Goal: Task Accomplishment & Management: Complete application form

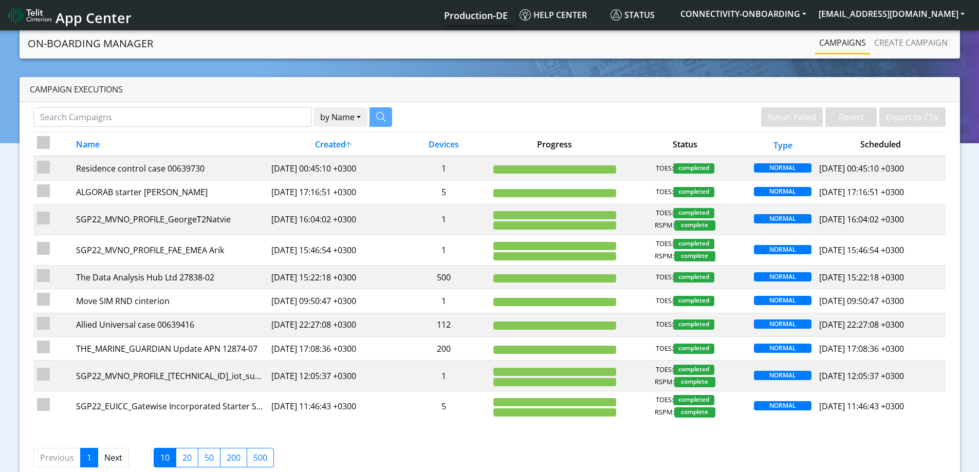
click at [909, 28] on nav "App Center Production-DE Help center Status CONNECTIVITY-ONBOARDING yaniv.sitel…" at bounding box center [489, 15] width 979 height 30
click at [904, 42] on link "Create campaign" at bounding box center [911, 42] width 82 height 21
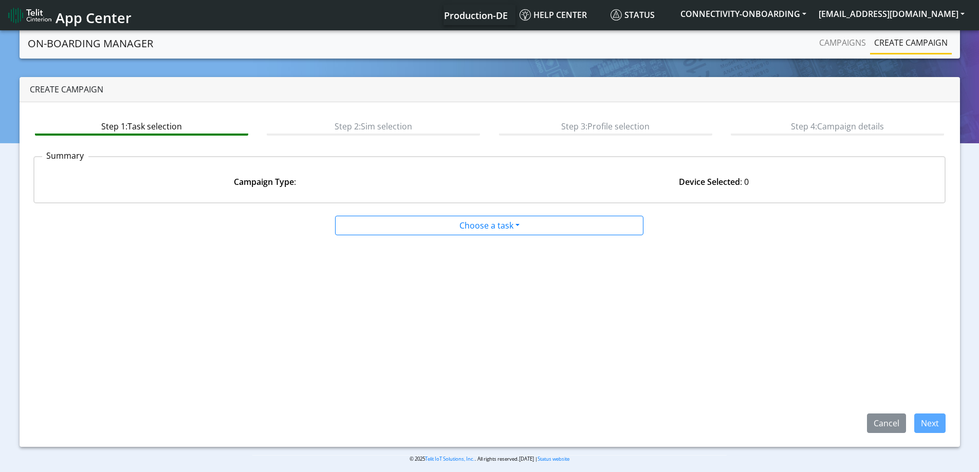
click at [517, 236] on app-paging-btns "Cancel Next" at bounding box center [489, 334] width 912 height 197
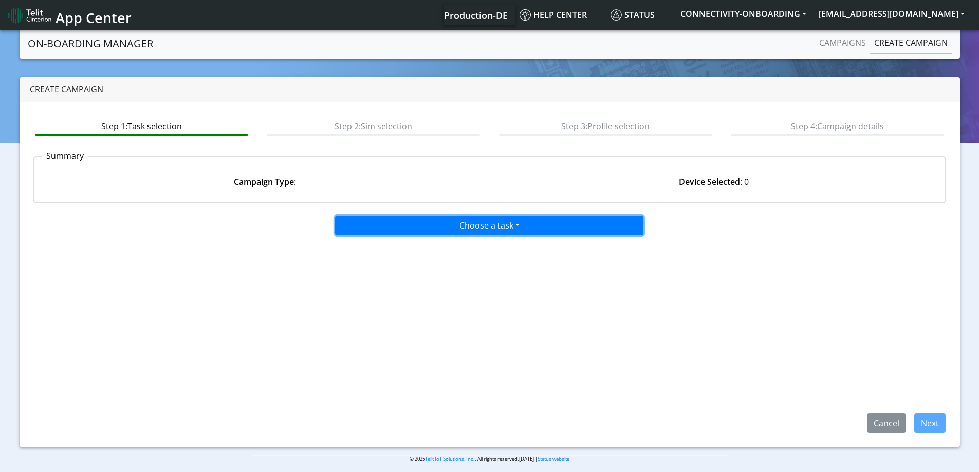
click at [481, 227] on button "Choose a task" at bounding box center [489, 226] width 308 height 20
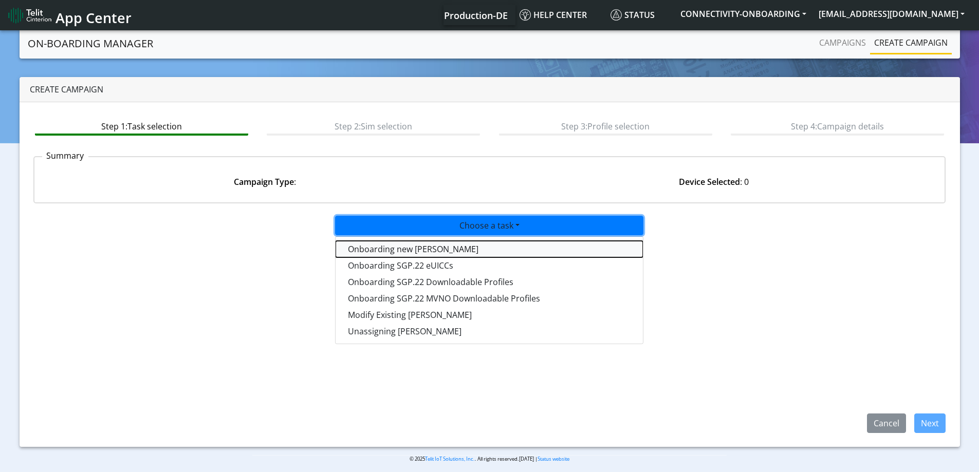
drag, startPoint x: 414, startPoint y: 249, endPoint x: 474, endPoint y: 263, distance: 61.7
click at [414, 250] on tasktoes-dropdown "Onboarding new SIMs" at bounding box center [488, 249] width 307 height 16
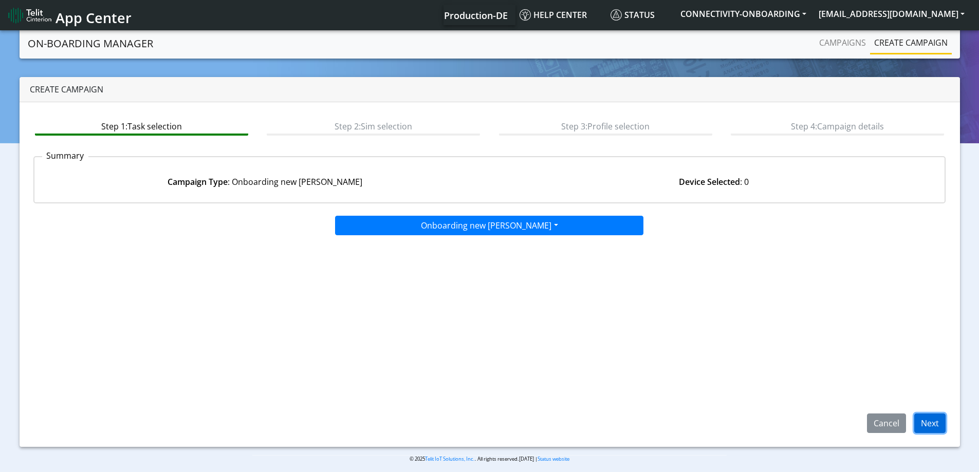
click at [916, 417] on button "Next" at bounding box center [929, 424] width 31 height 20
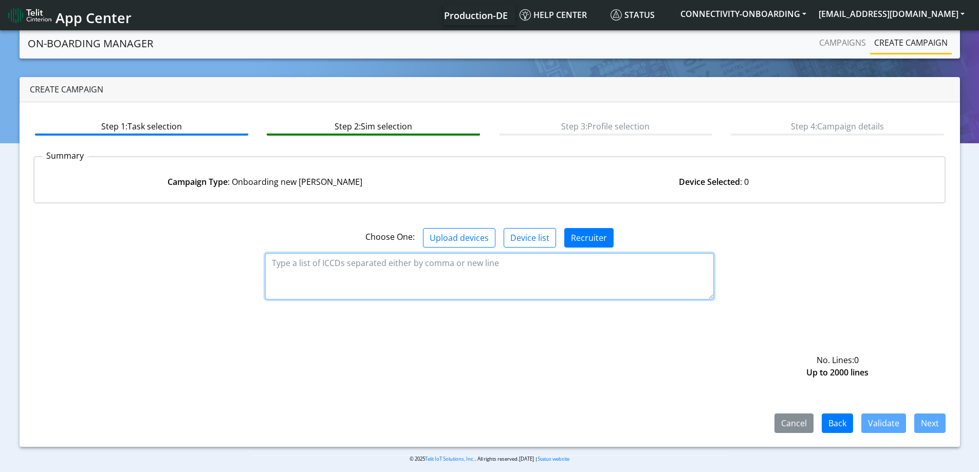
click at [525, 284] on textarea at bounding box center [489, 276] width 448 height 46
paste textarea "89358151000023553343 89358151000023553335 89358151000023553327"
type textarea "89358151000023553343 89358151000023553335 89358151000023553327"
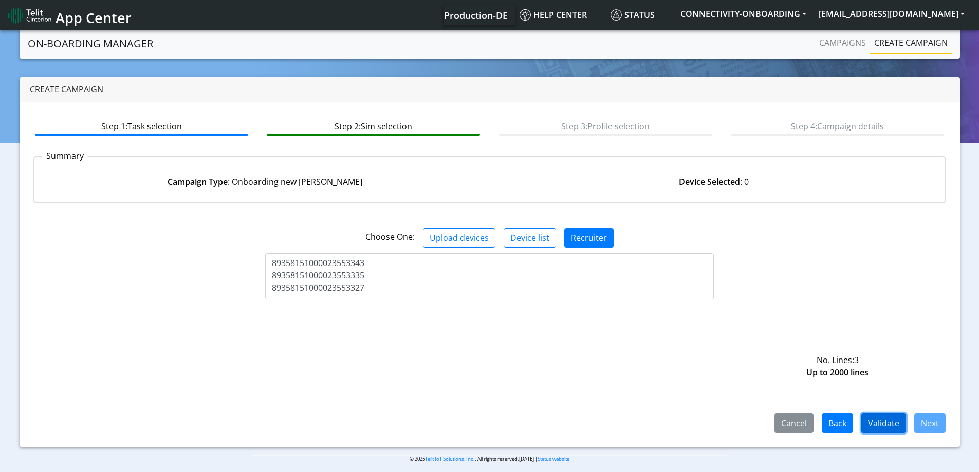
click at [899, 423] on button "Validate" at bounding box center [883, 424] width 45 height 20
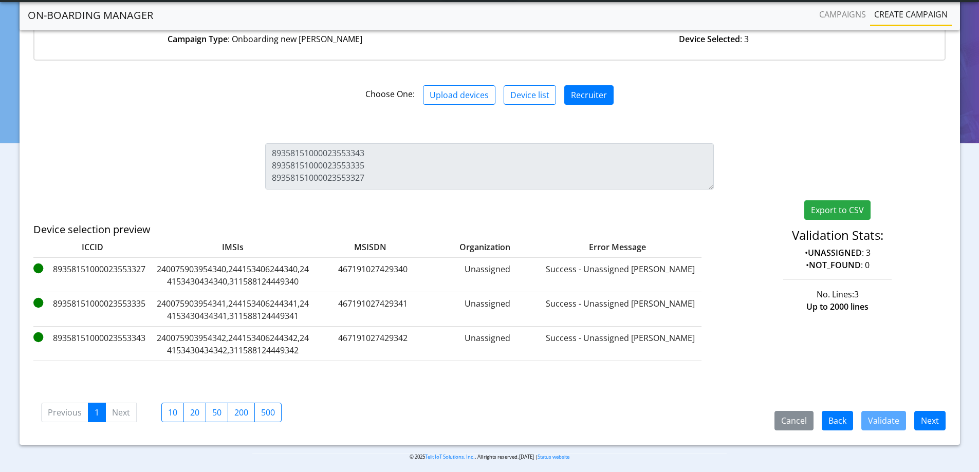
scroll to position [119, 0]
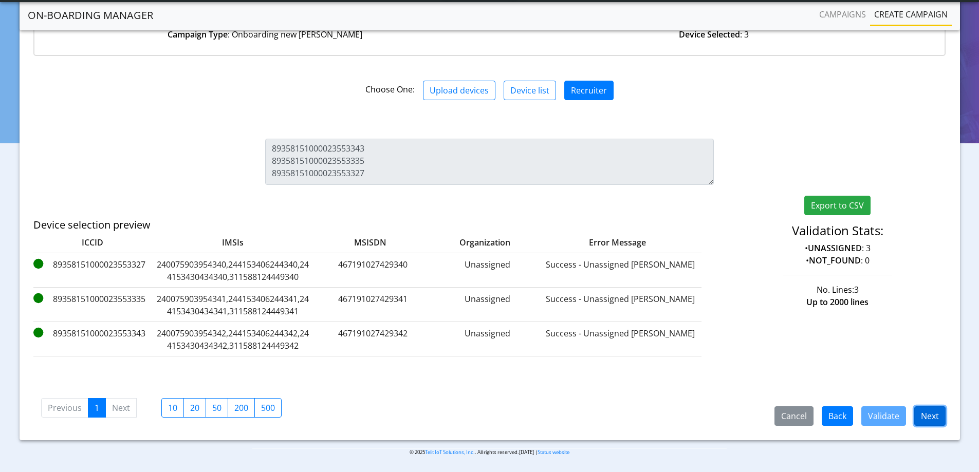
click at [920, 419] on button "Next" at bounding box center [929, 416] width 31 height 20
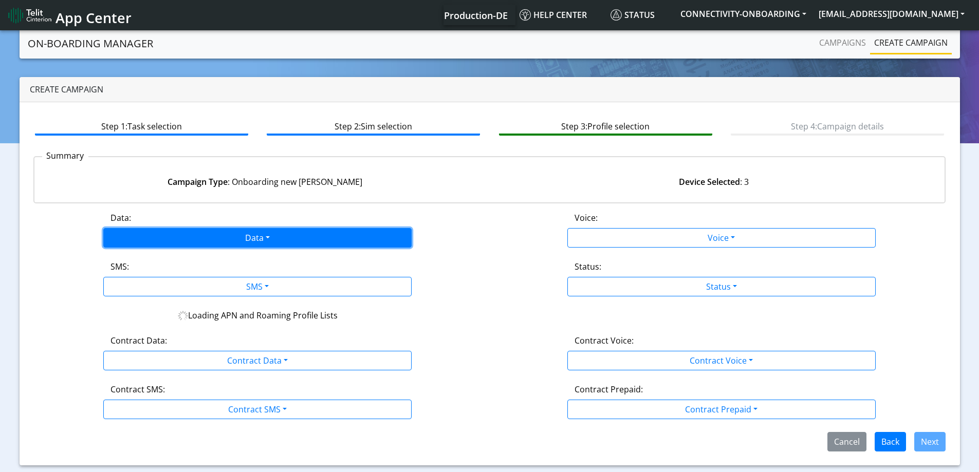
drag, startPoint x: 246, startPoint y: 232, endPoint x: 244, endPoint y: 238, distance: 6.5
click at [246, 233] on button "Data" at bounding box center [257, 238] width 308 height 20
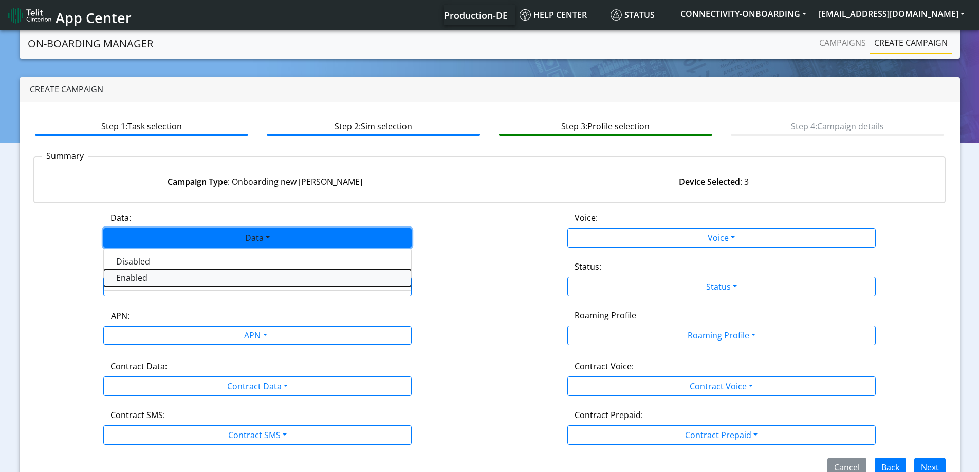
click at [153, 282] on button "Enabled" at bounding box center [257, 278] width 307 height 16
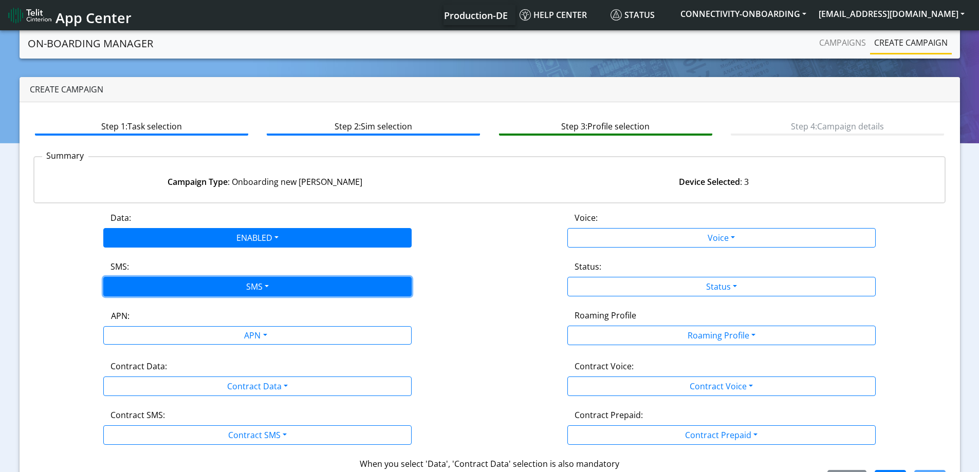
drag, startPoint x: 155, startPoint y: 291, endPoint x: 150, endPoint y: 318, distance: 27.1
click at [155, 292] on button "SMS" at bounding box center [257, 287] width 308 height 20
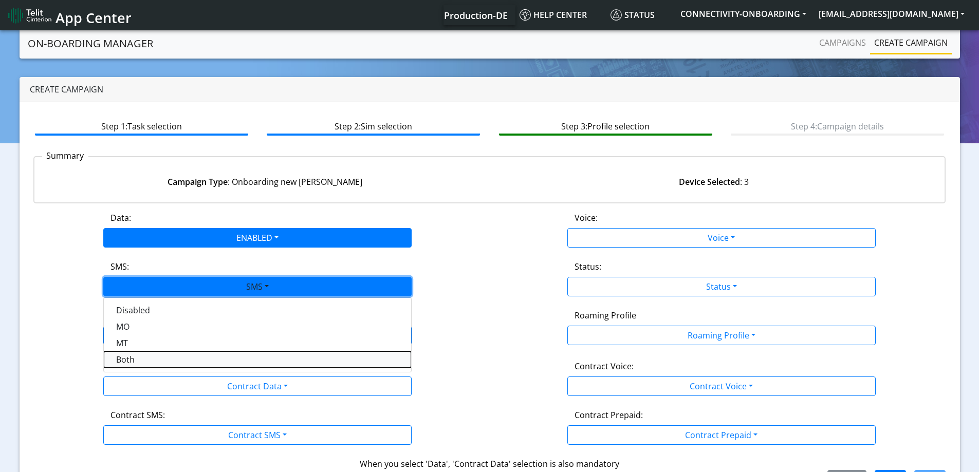
click at [134, 353] on button "Both" at bounding box center [257, 359] width 307 height 16
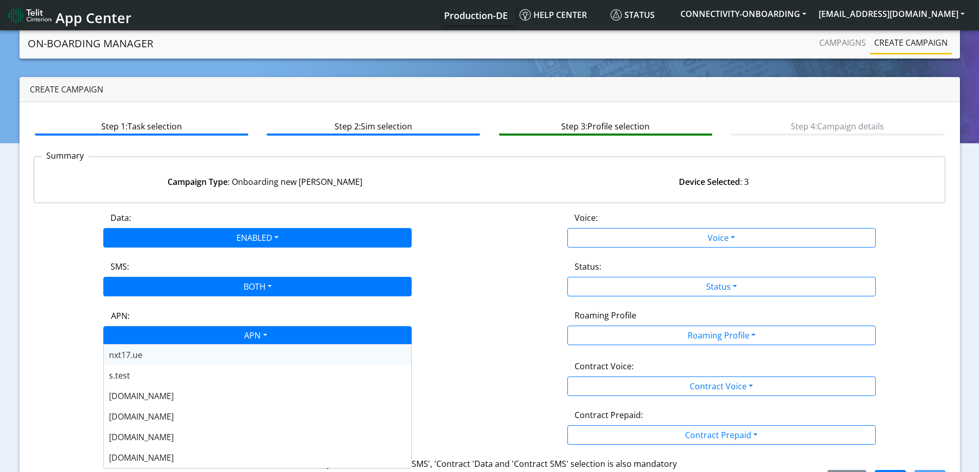
click at [140, 327] on div "APN" at bounding box center [255, 337] width 326 height 20
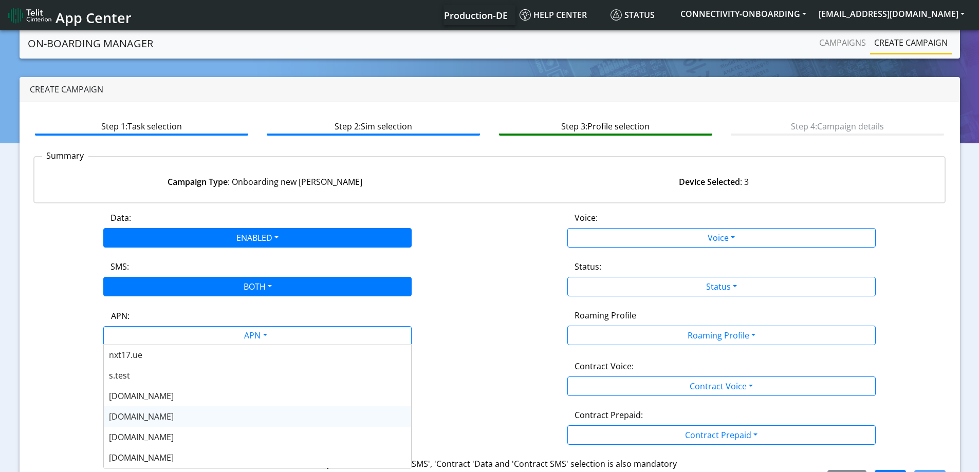
click at [144, 419] on span "nxt20.net" at bounding box center [141, 416] width 65 height 11
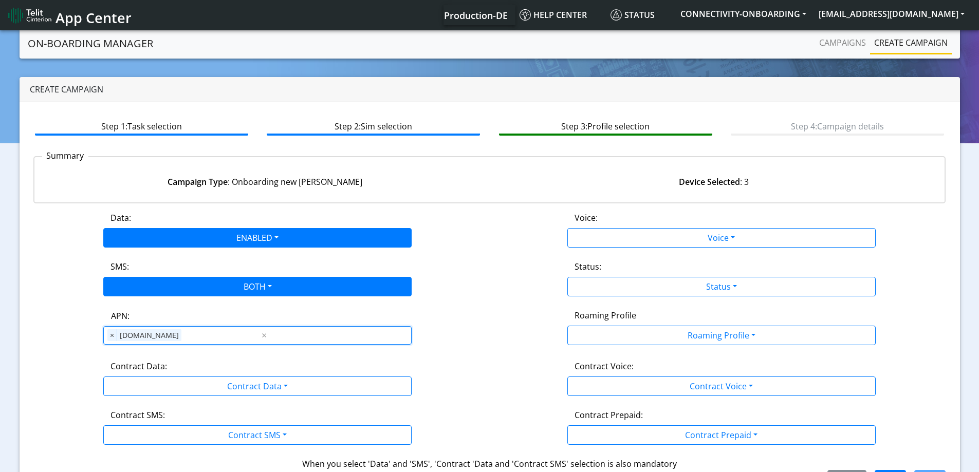
click at [145, 397] on div "Data: ENABLED Disabled Enabled Voice: Voice Disabled Enabled SMS: BOTH Disabled…" at bounding box center [489, 351] width 912 height 278
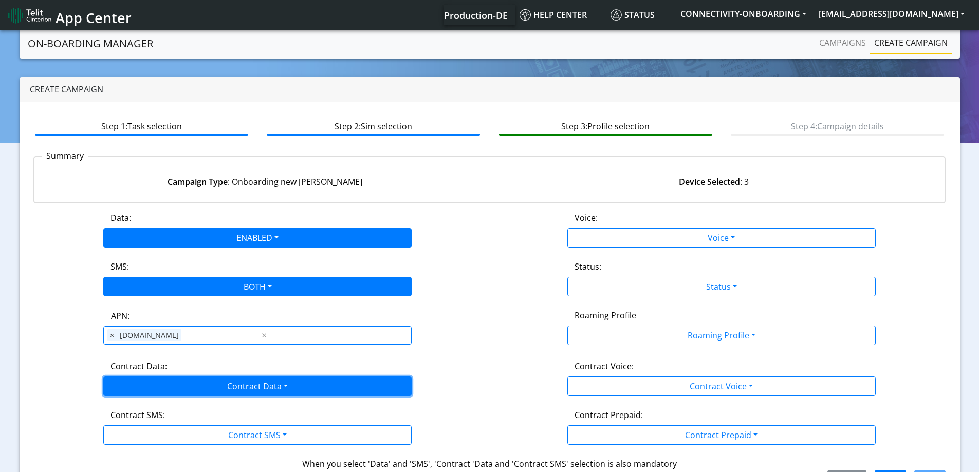
click at [148, 385] on button "Contract Data" at bounding box center [257, 387] width 308 height 20
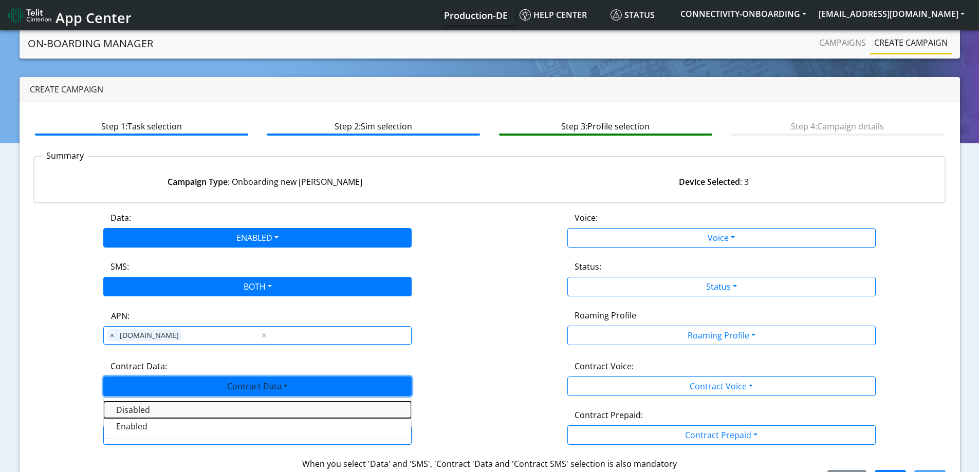
click at [134, 415] on Datadisabled-dropdown "Disabled" at bounding box center [257, 410] width 307 height 16
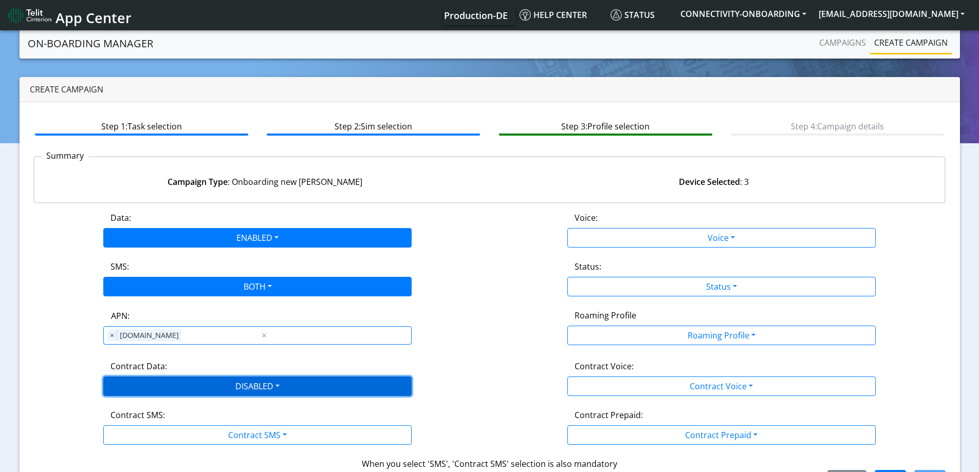
drag, startPoint x: 143, startPoint y: 390, endPoint x: 133, endPoint y: 408, distance: 21.2
click at [144, 390] on button "DISABLED" at bounding box center [257, 387] width 308 height 20
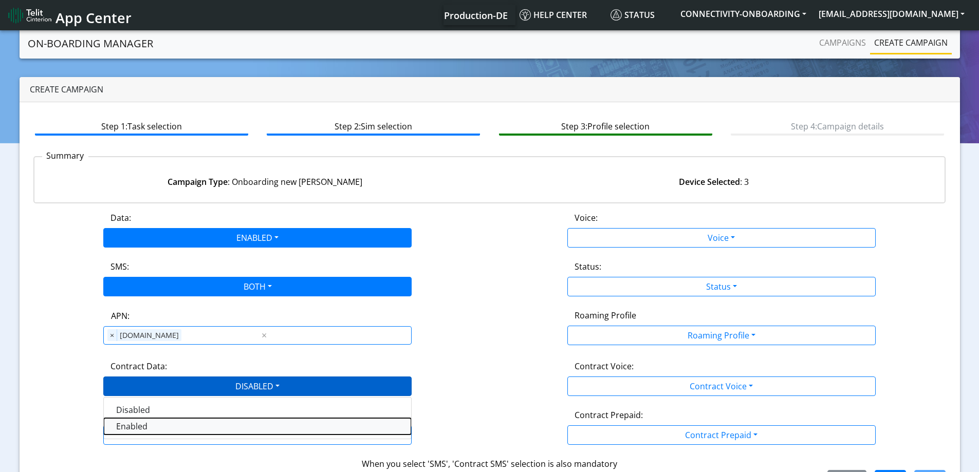
click at [129, 426] on Dataenabled-dropdown "Enabled" at bounding box center [257, 426] width 307 height 16
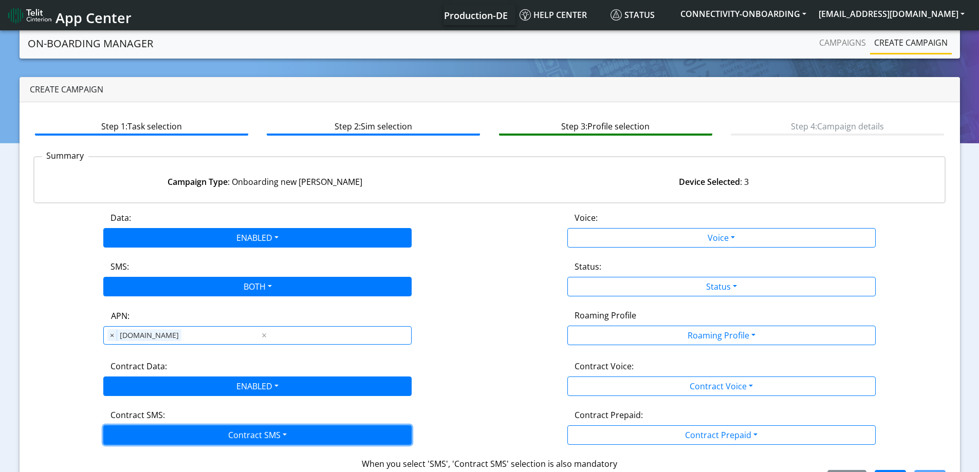
drag, startPoint x: 129, startPoint y: 427, endPoint x: 131, endPoint y: 440, distance: 13.0
click at [129, 428] on button "Contract SMS" at bounding box center [257, 435] width 308 height 20
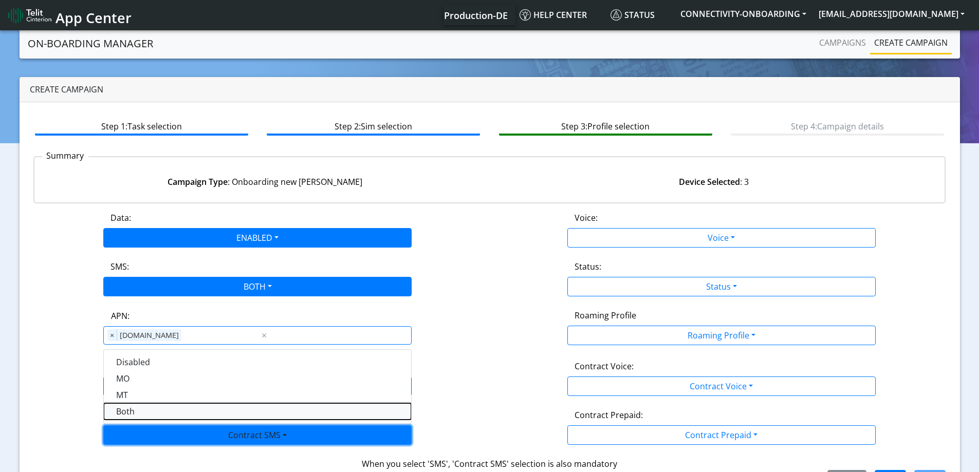
click at [135, 409] on SMSboth-dropdown "Both" at bounding box center [257, 411] width 307 height 16
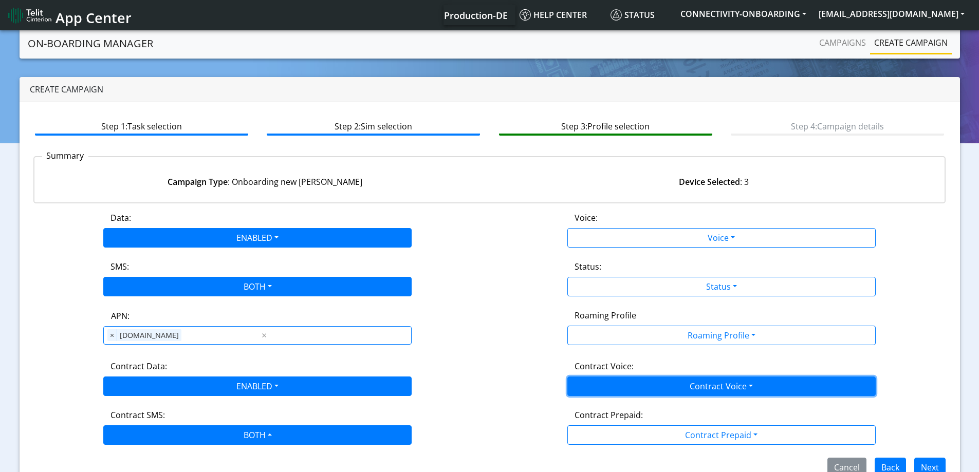
click at [652, 391] on button "Contract Voice" at bounding box center [721, 387] width 308 height 20
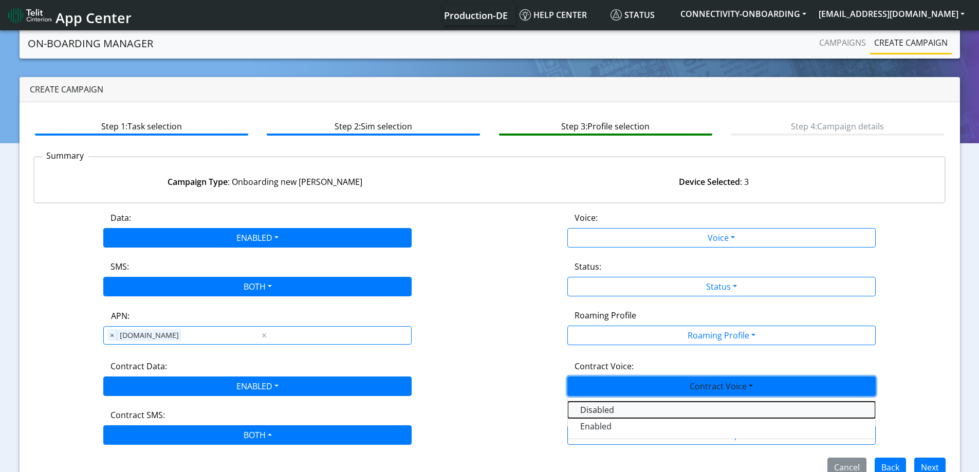
click at [592, 411] on Voicedisabled-dropdown "Disabled" at bounding box center [721, 410] width 307 height 16
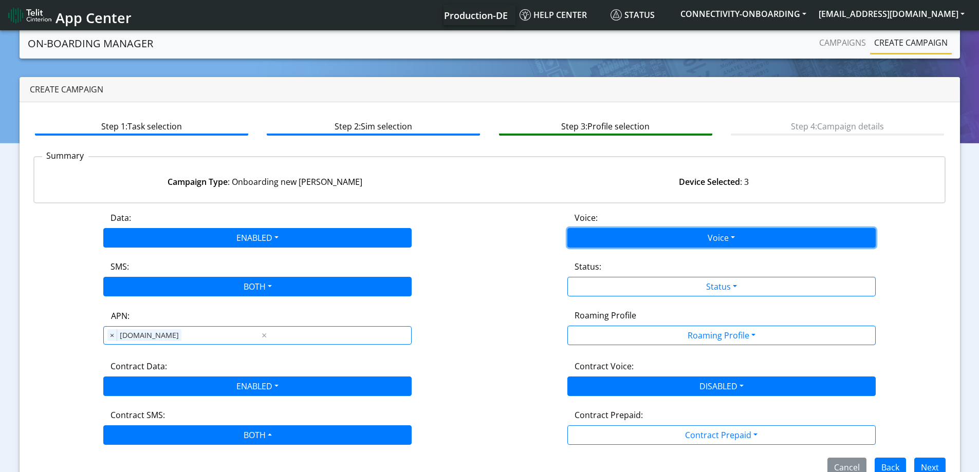
click at [580, 237] on button "Voice" at bounding box center [721, 238] width 308 height 20
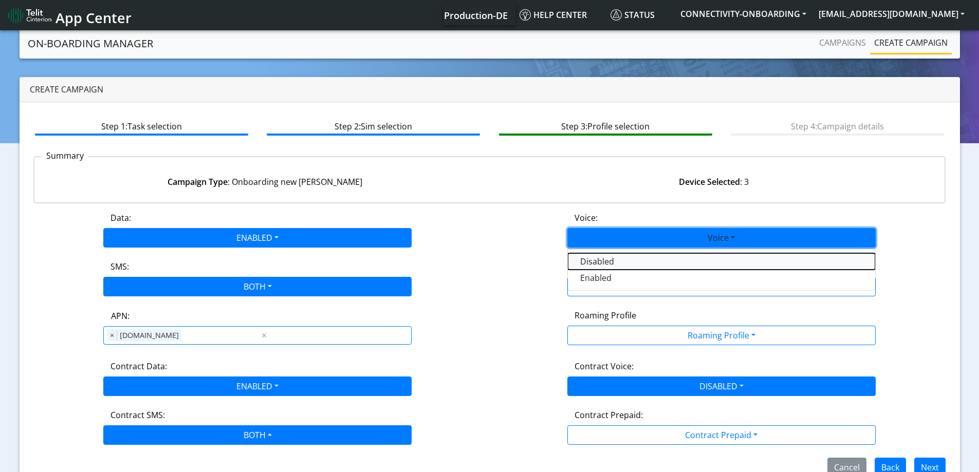
drag, startPoint x: 582, startPoint y: 267, endPoint x: 588, endPoint y: 276, distance: 11.5
click at [582, 267] on button "Disabled" at bounding box center [721, 261] width 307 height 16
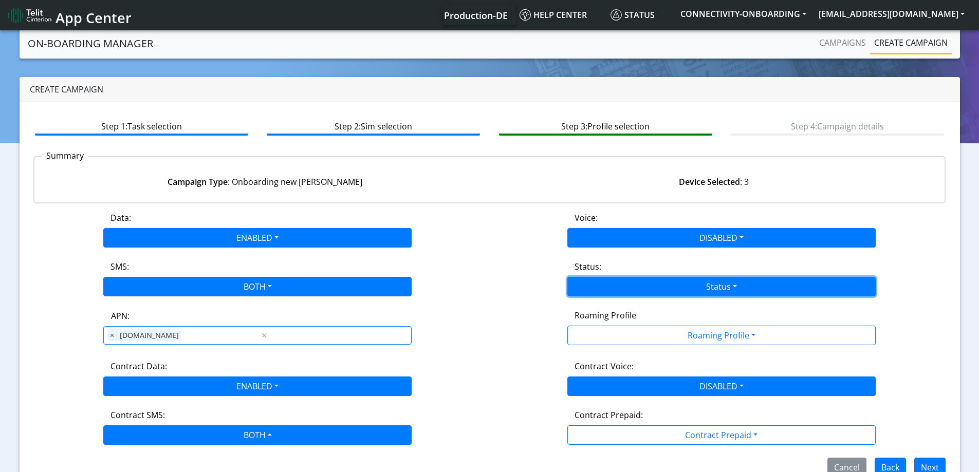
drag, startPoint x: 588, startPoint y: 277, endPoint x: 592, endPoint y: 289, distance: 12.2
click at [588, 278] on button "Status" at bounding box center [721, 287] width 308 height 20
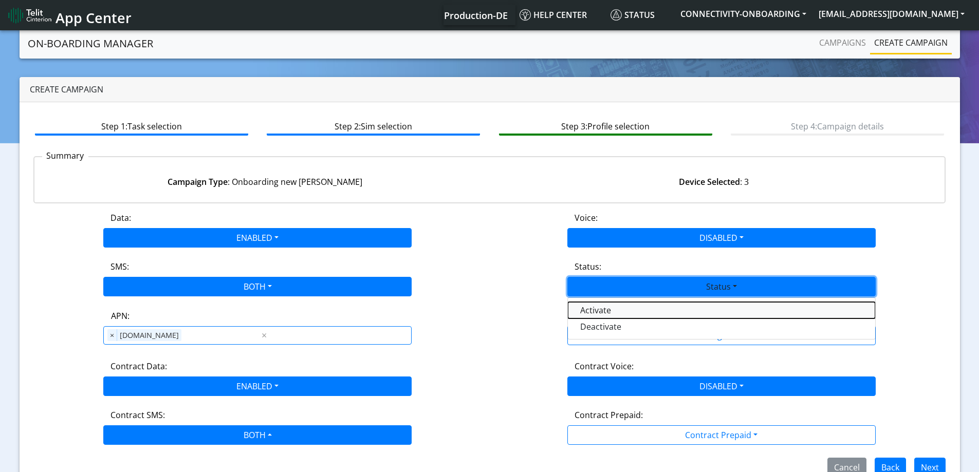
click at [592, 307] on button "Activate" at bounding box center [721, 310] width 307 height 16
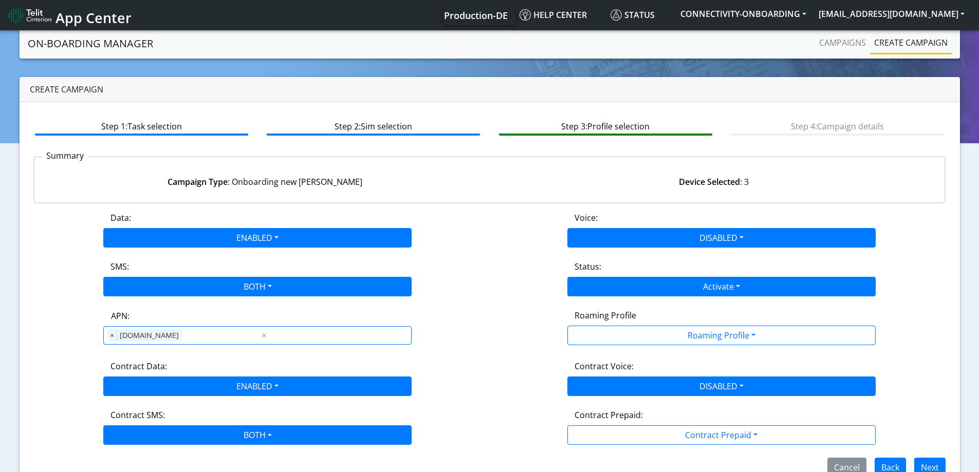
click at [510, 285] on div "Status: Activate Activate Deactivate" at bounding box center [722, 278] width 464 height 36
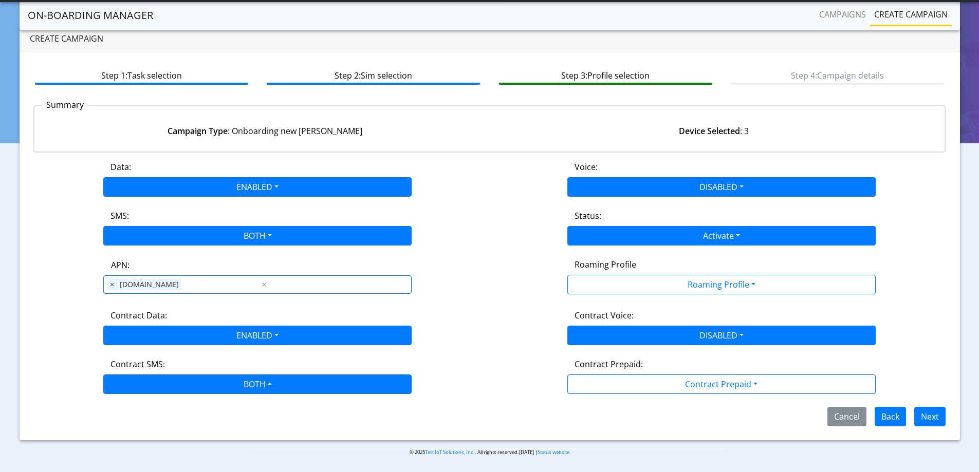
scroll to position [23, 0]
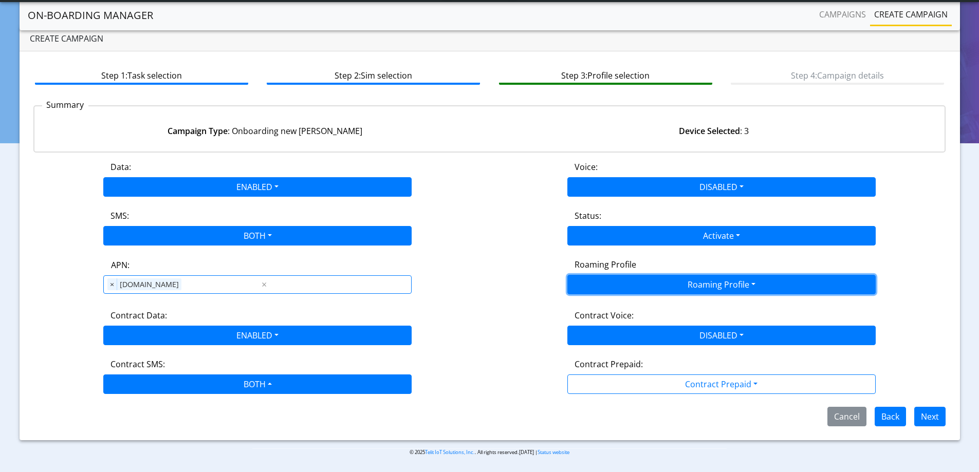
click at [764, 280] on button "Roaming Profile" at bounding box center [721, 285] width 308 height 20
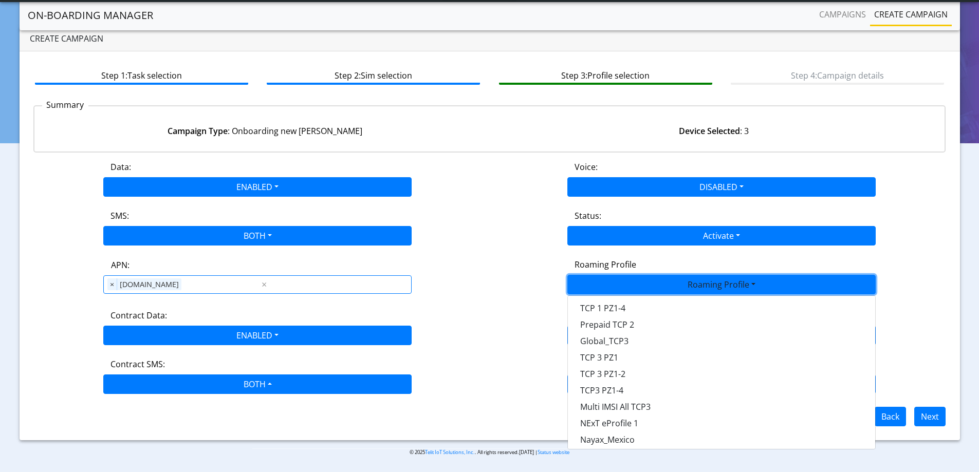
scroll to position [170, 0]
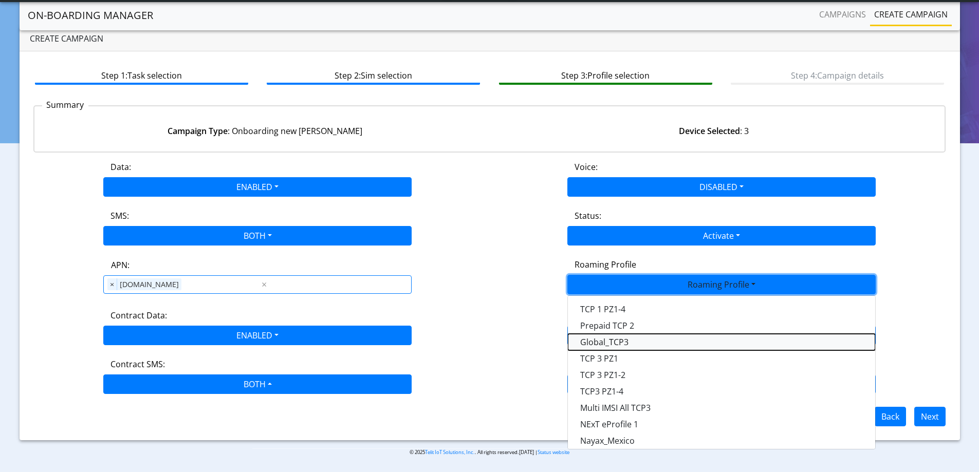
click at [630, 341] on Profile-dropdown "Global_TCP3" at bounding box center [721, 342] width 307 height 16
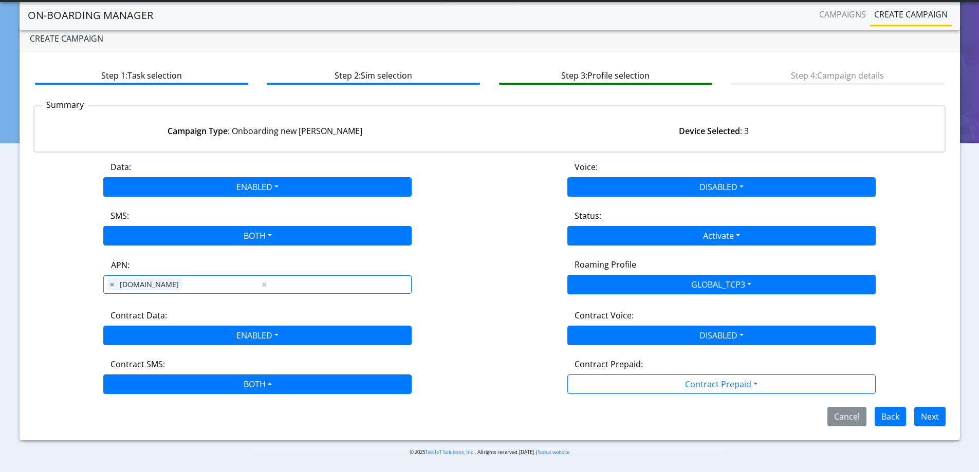
click at [488, 273] on div "APN: APN × nxt20.net ×" at bounding box center [258, 276] width 464 height 36
click at [925, 416] on button "Next" at bounding box center [929, 417] width 31 height 20
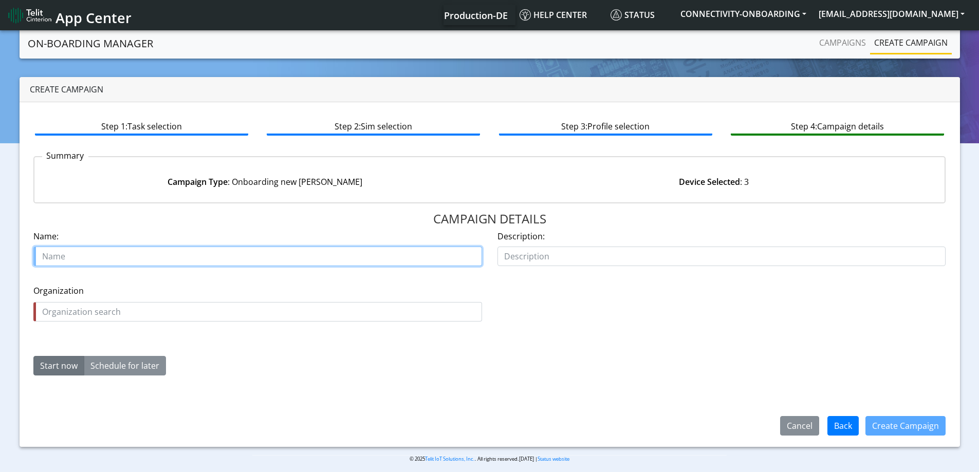
click at [142, 253] on input "text" at bounding box center [257, 257] width 448 height 20
paste input "acculine medical"
type input "acculine medical TCP3 starter SIM"
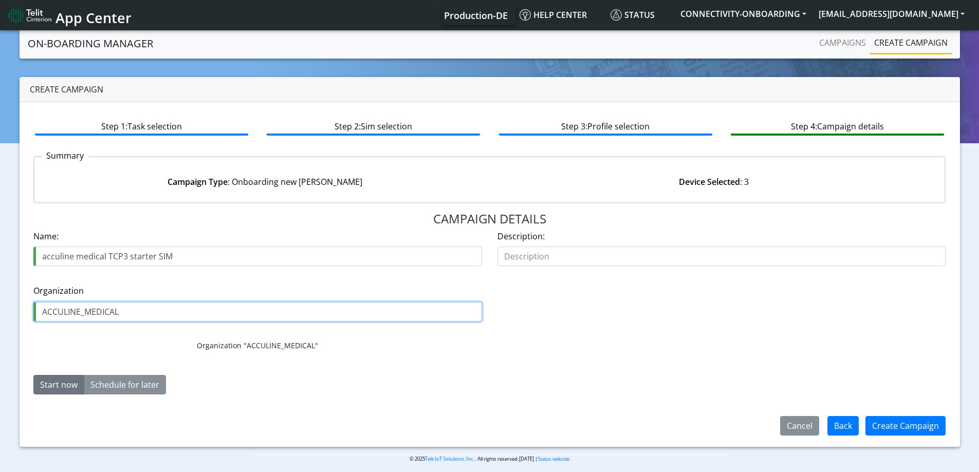
type input "ACCULINE_MEDICAL"
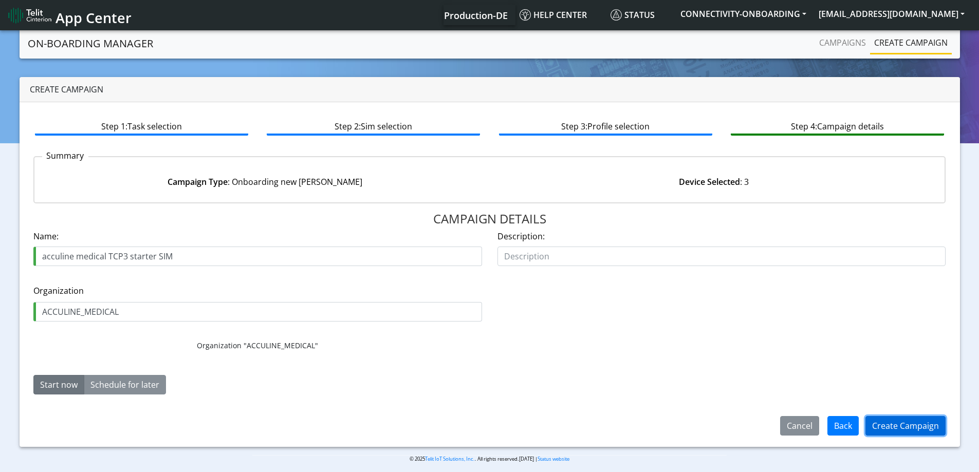
click at [909, 425] on button "Create Campaign" at bounding box center [905, 426] width 80 height 20
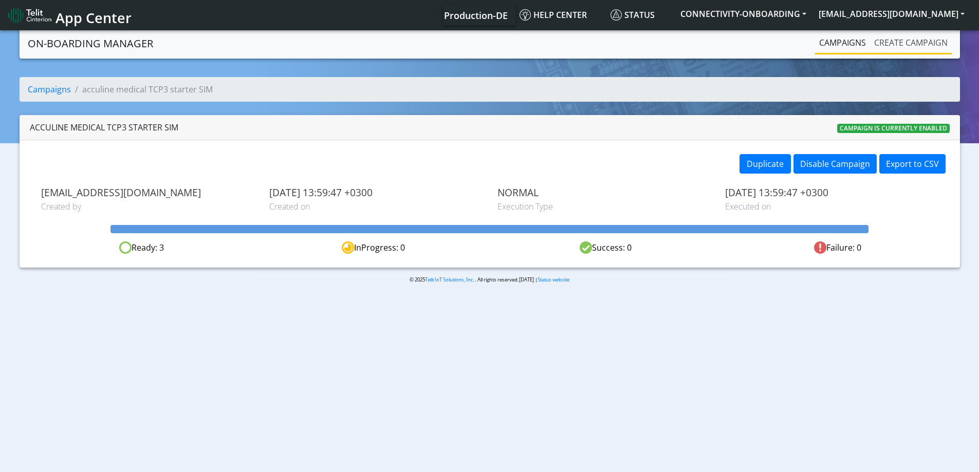
click at [891, 35] on link "Create campaign" at bounding box center [911, 42] width 82 height 21
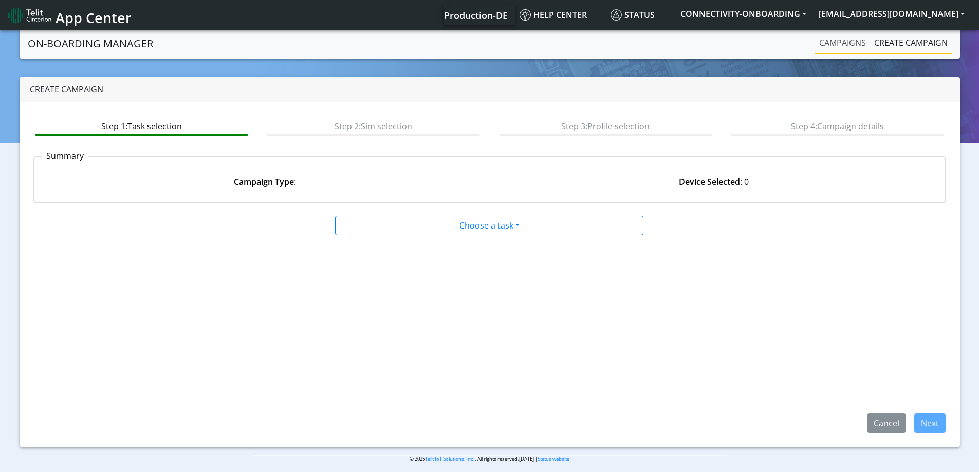
click at [840, 42] on link "Campaigns" at bounding box center [842, 42] width 55 height 21
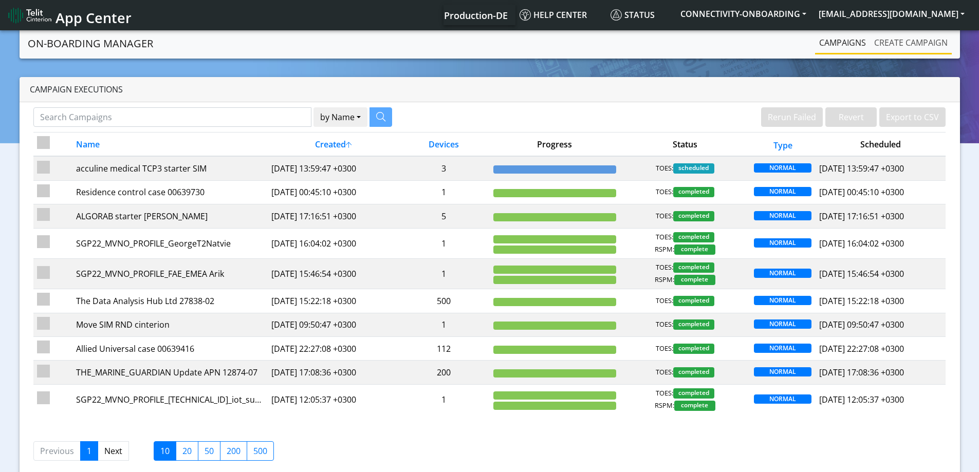
click at [910, 35] on link "Create campaign" at bounding box center [911, 42] width 82 height 21
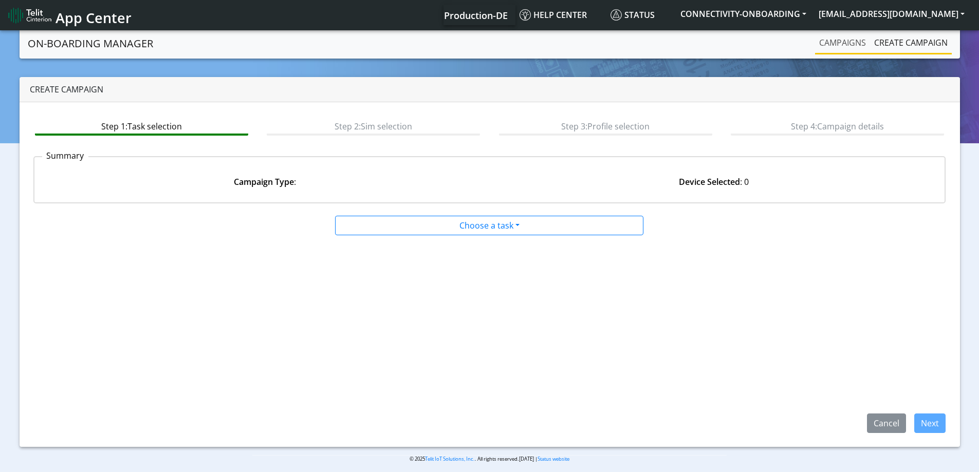
click at [831, 45] on link "Campaigns" at bounding box center [842, 42] width 55 height 21
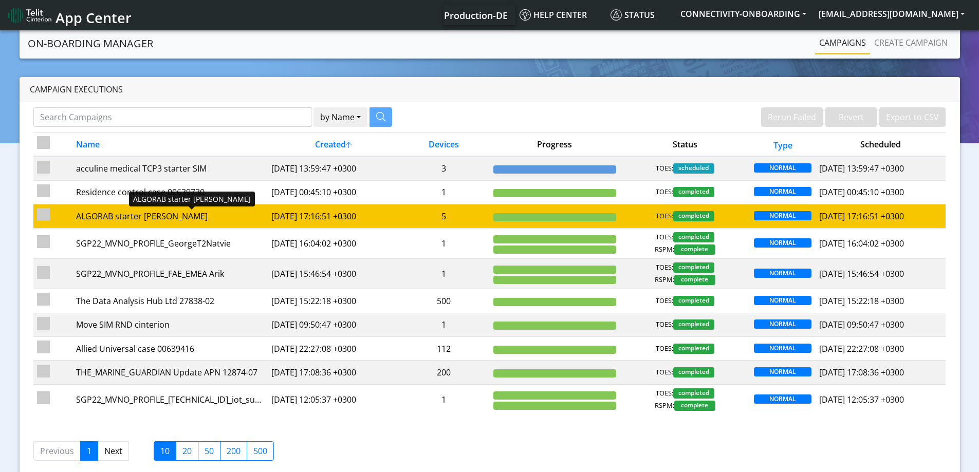
click at [233, 218] on div "ALGORAB starter SIMs" at bounding box center [170, 216] width 188 height 12
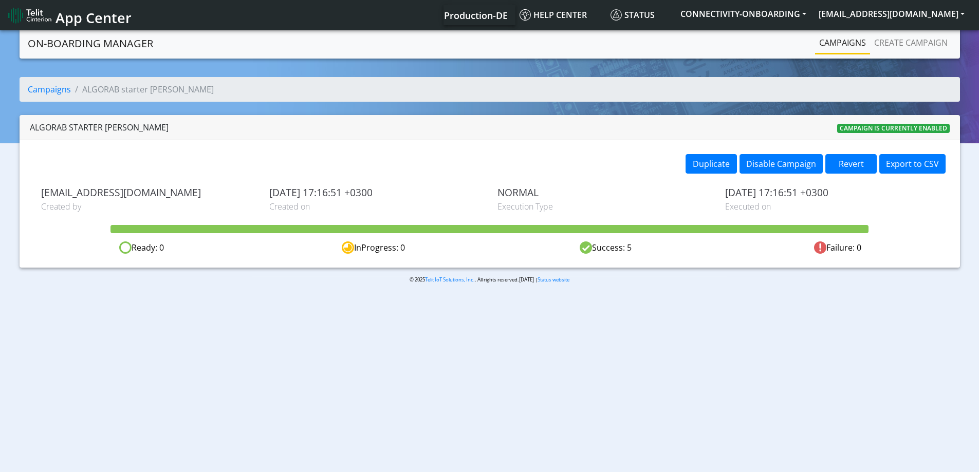
click at [841, 43] on link "Campaigns" at bounding box center [842, 42] width 55 height 21
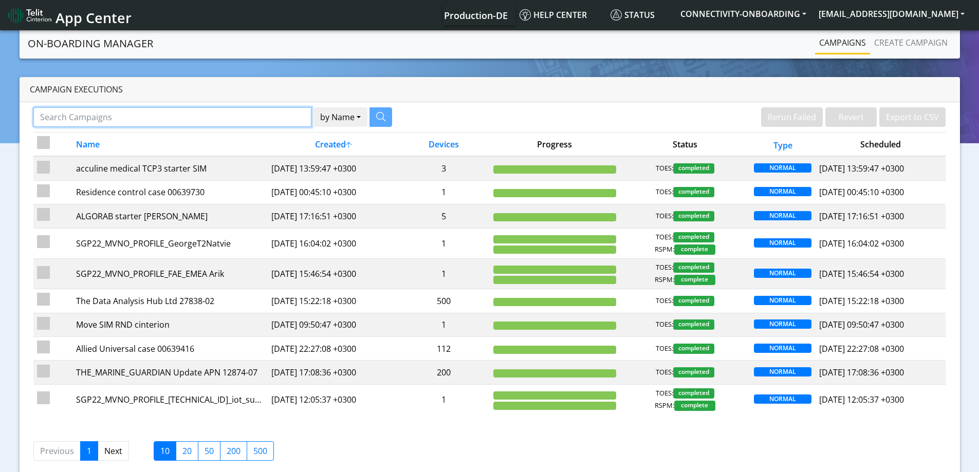
click at [208, 118] on input "Search Campaigns" at bounding box center [172, 117] width 278 height 20
paste input "89358151000001884926"
type input "89358151000001884926"
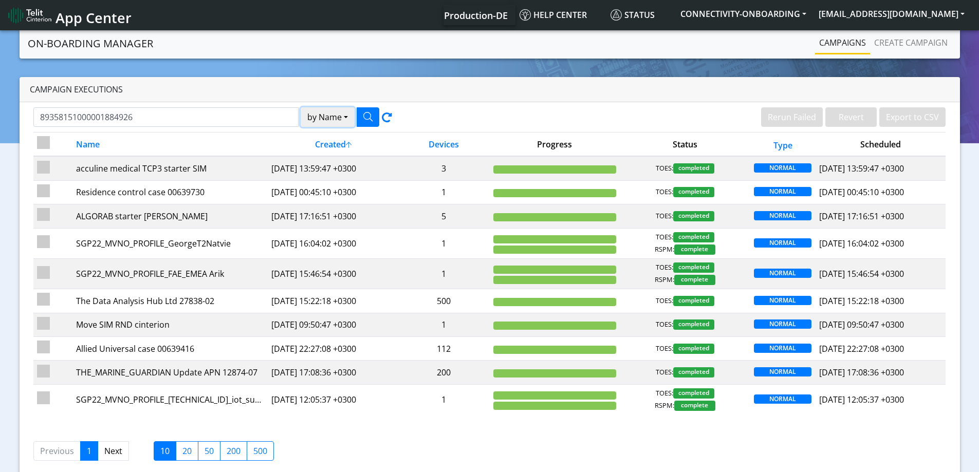
click at [321, 121] on button "by Name" at bounding box center [328, 117] width 54 height 20
click at [321, 159] on button "Device" at bounding box center [341, 157] width 81 height 16
click at [366, 118] on icon "button" at bounding box center [367, 116] width 9 height 9
